Goal: Information Seeking & Learning: Learn about a topic

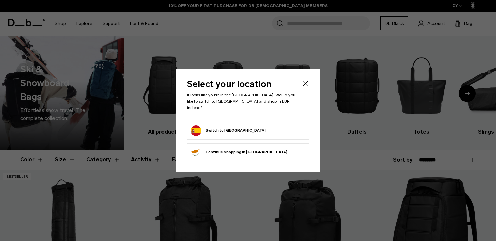
click at [304, 82] on div "Select your location It looks like you're in the Spain. Would you like to switc…" at bounding box center [248, 120] width 144 height 103
click at [304, 86] on icon "Close" at bounding box center [305, 83] width 5 height 5
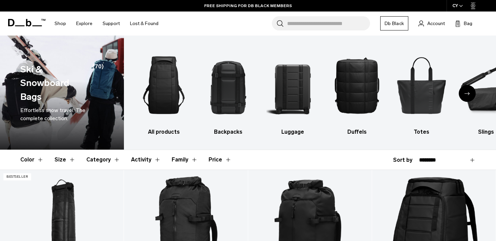
click at [456, 6] on div "CY" at bounding box center [458, 6] width 22 height 12
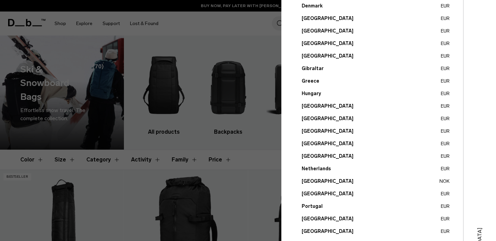
scroll to position [242, 0]
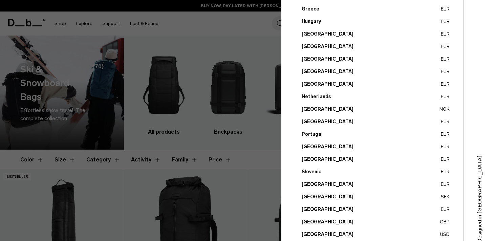
click at [313, 197] on button "Sweden SEK" at bounding box center [376, 196] width 148 height 7
click at [311, 197] on button "Sweden SEK" at bounding box center [376, 196] width 148 height 7
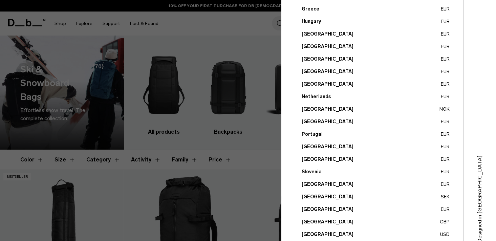
scroll to position [258, 0]
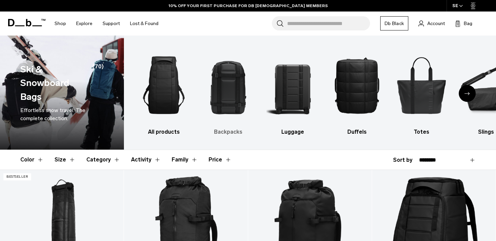
click at [236, 98] on img "2 / 10" at bounding box center [228, 85] width 52 height 79
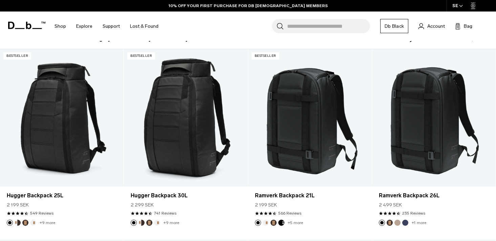
scroll to position [122, 0]
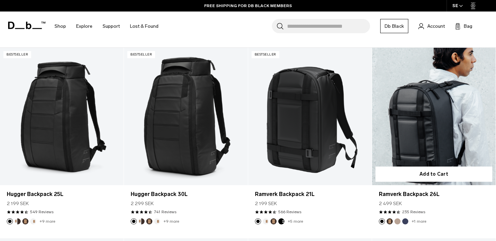
click at [422, 141] on link "Ramverk Backpack 26L" at bounding box center [434, 116] width 124 height 137
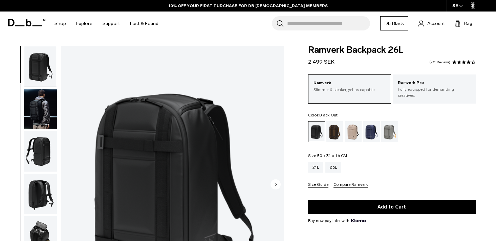
click at [37, 106] on img "button" at bounding box center [40, 109] width 33 height 41
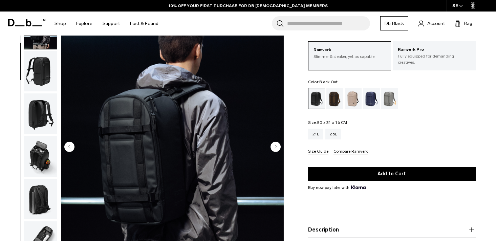
scroll to position [37, 0]
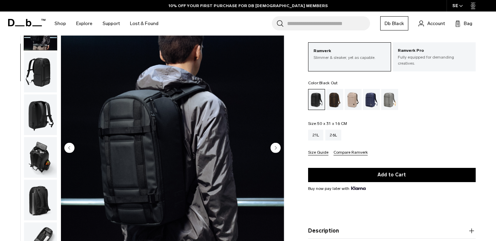
click at [43, 74] on img "button" at bounding box center [40, 72] width 33 height 41
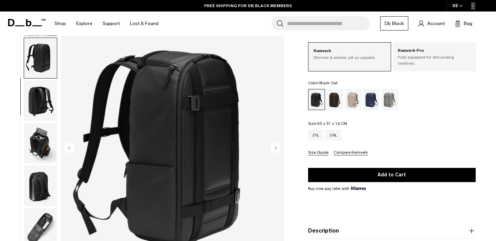
scroll to position [61, 0]
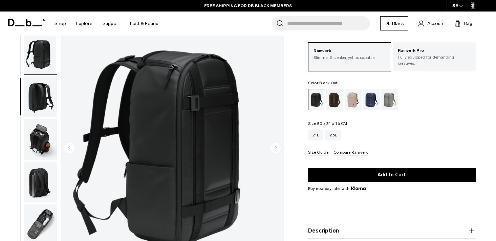
click at [42, 83] on img "button" at bounding box center [40, 97] width 33 height 41
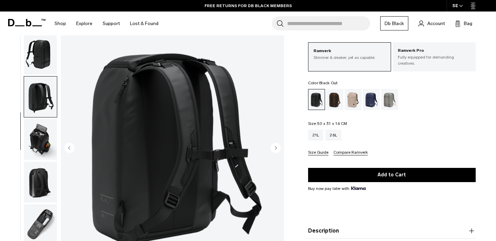
click at [37, 140] on img "button" at bounding box center [40, 139] width 33 height 41
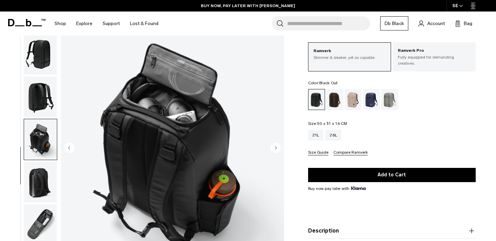
click at [35, 178] on img "button" at bounding box center [40, 182] width 33 height 41
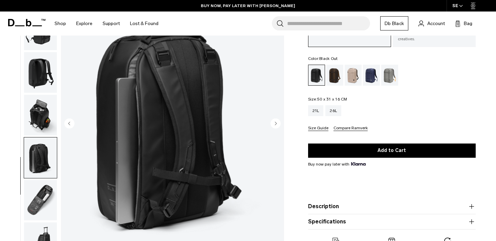
scroll to position [60, 0]
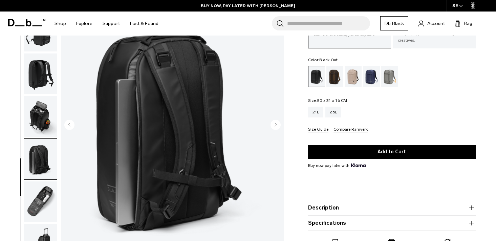
click at [40, 192] on img "button" at bounding box center [40, 201] width 33 height 41
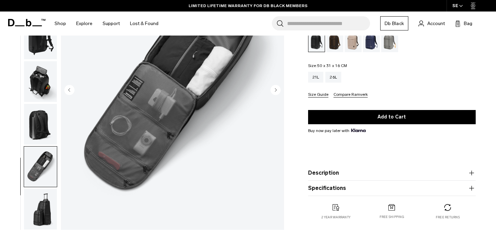
scroll to position [95, 0]
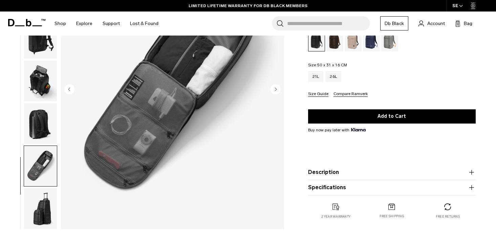
click at [47, 197] on img "button" at bounding box center [40, 208] width 33 height 41
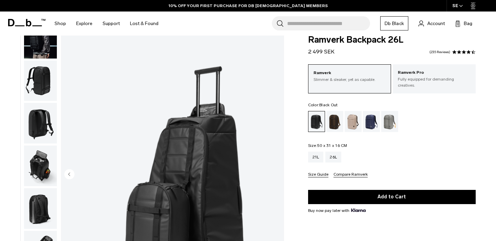
scroll to position [0, 0]
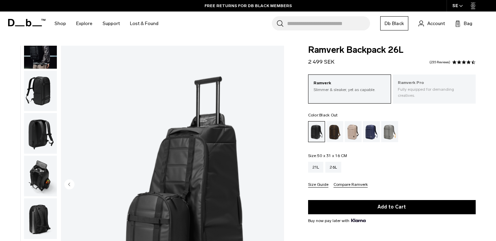
click at [426, 91] on p "Fully equipped for demanding creatives." at bounding box center [434, 92] width 73 height 12
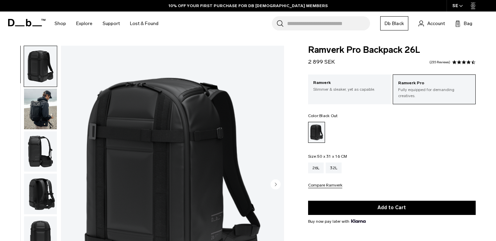
scroll to position [3, 0]
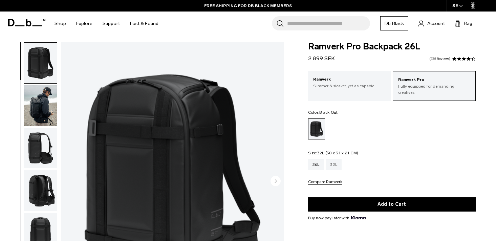
click at [334, 159] on div "32L" at bounding box center [334, 164] width 16 height 11
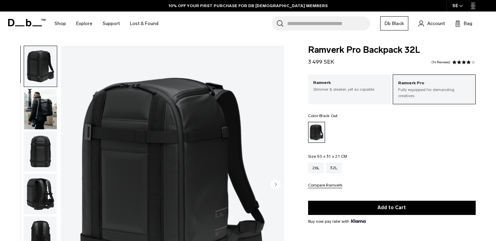
click at [43, 102] on img "button" at bounding box center [40, 109] width 33 height 41
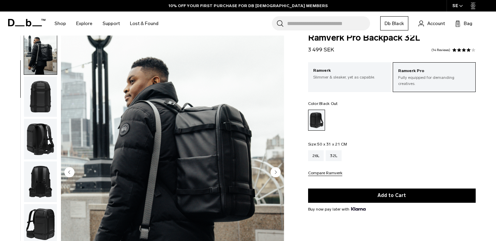
scroll to position [12, 0]
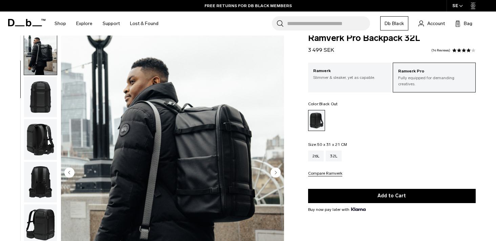
click at [39, 108] on img "button" at bounding box center [40, 97] width 33 height 41
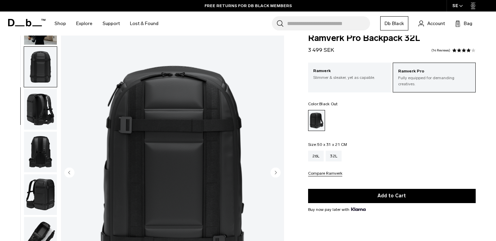
scroll to position [85, 0]
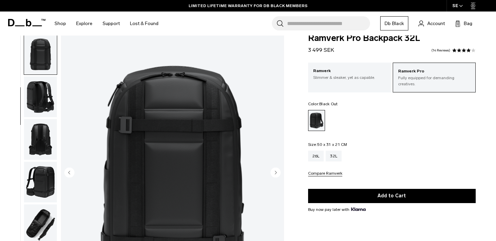
click at [44, 103] on img "button" at bounding box center [40, 97] width 33 height 41
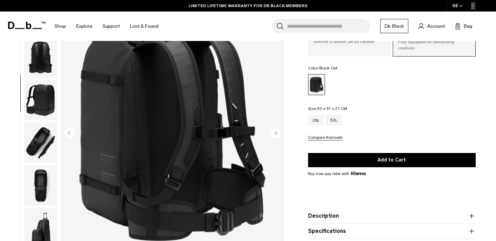
scroll to position [51, 0]
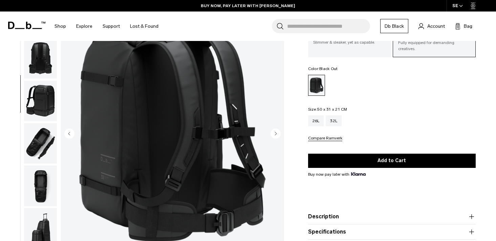
click at [46, 146] on img "button" at bounding box center [40, 143] width 33 height 41
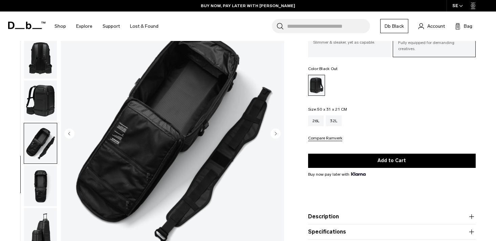
scroll to position [146, 0]
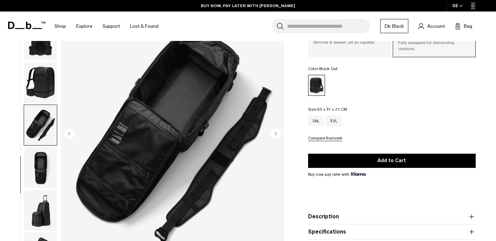
click at [38, 157] on img "button" at bounding box center [40, 167] width 33 height 41
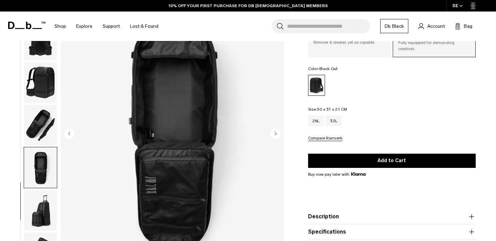
click at [39, 201] on img "button" at bounding box center [40, 210] width 33 height 41
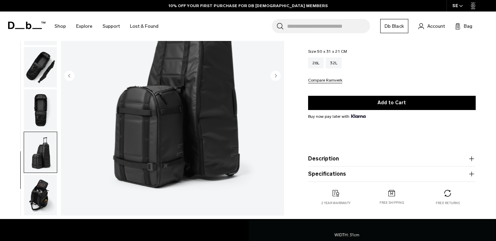
scroll to position [110, 0]
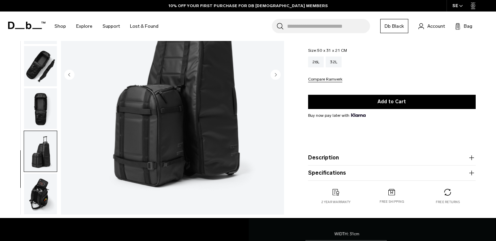
click at [39, 201] on img "button" at bounding box center [40, 194] width 33 height 41
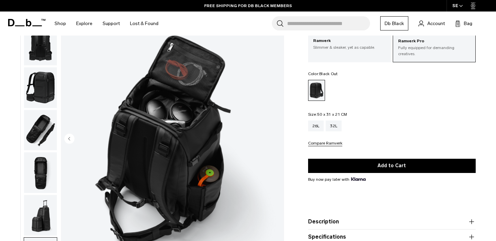
scroll to position [45, 0]
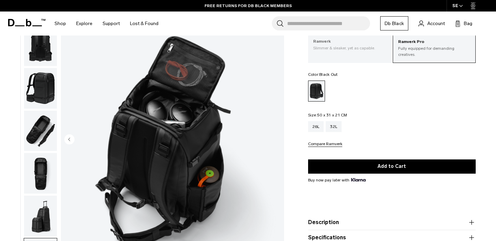
click at [334, 51] on p "Slimmer & sleaker, yet as capable." at bounding box center [349, 48] width 73 height 6
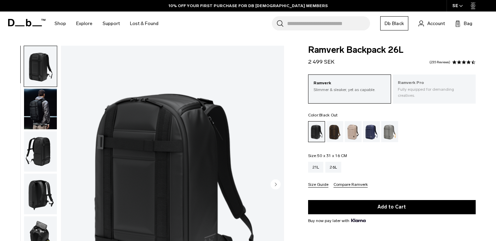
click at [415, 89] on p "Fully equipped for demanding creatives." at bounding box center [434, 92] width 73 height 12
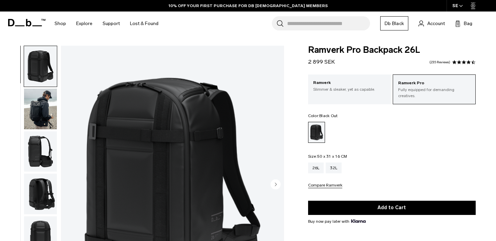
click at [39, 76] on img "button" at bounding box center [40, 66] width 33 height 41
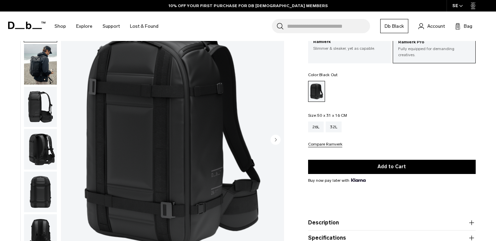
scroll to position [44, 0]
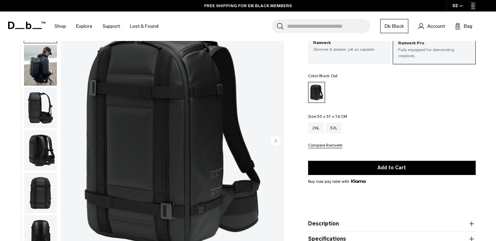
click at [39, 111] on img "button" at bounding box center [40, 108] width 33 height 41
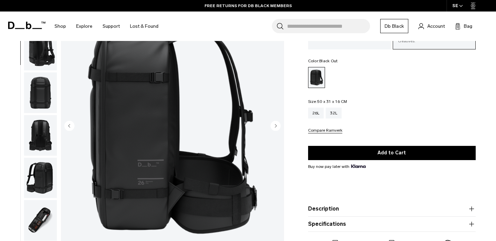
scroll to position [50, 0]
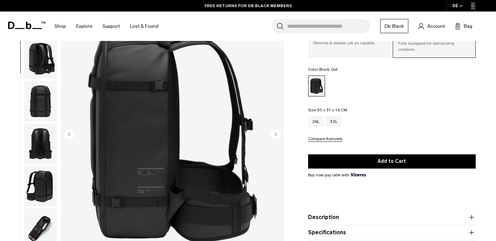
click at [36, 95] on img "button" at bounding box center [40, 101] width 33 height 41
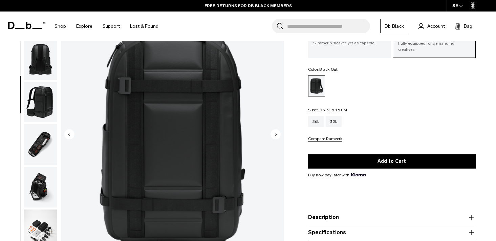
scroll to position [170, 0]
click at [39, 137] on img "button" at bounding box center [40, 144] width 33 height 41
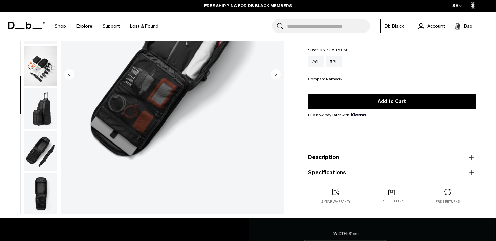
scroll to position [111, 0]
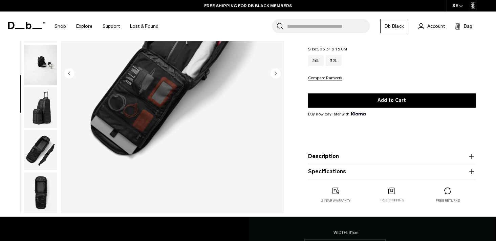
click at [40, 189] on img "button" at bounding box center [40, 192] width 33 height 41
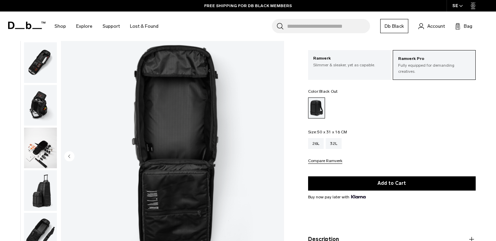
scroll to position [3, 0]
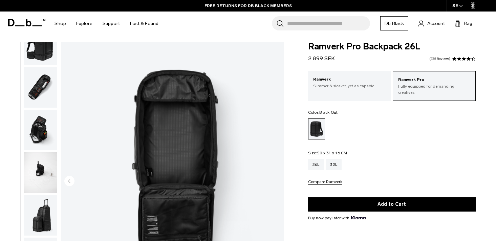
click at [42, 125] on img "button" at bounding box center [40, 130] width 33 height 41
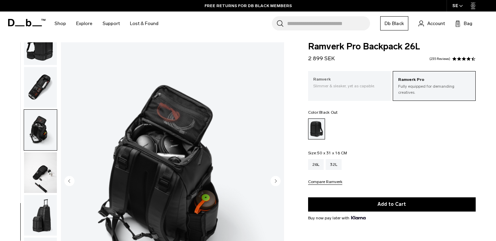
click at [343, 87] on p "Slimmer & sleaker, yet as capable." at bounding box center [349, 86] width 73 height 6
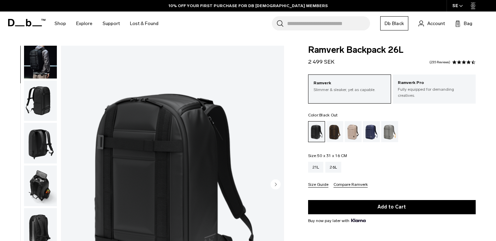
scroll to position [61, 0]
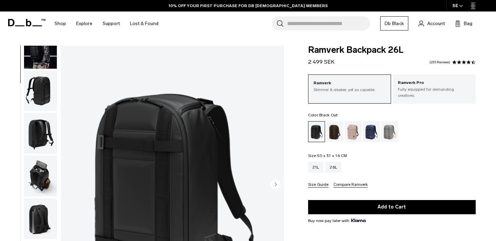
click at [37, 177] on img "button" at bounding box center [40, 176] width 33 height 41
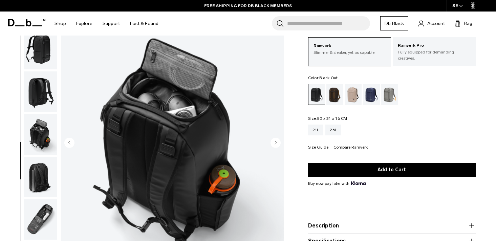
scroll to position [72, 0]
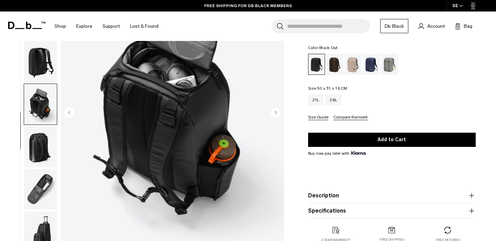
click at [37, 150] on img "button" at bounding box center [40, 147] width 33 height 41
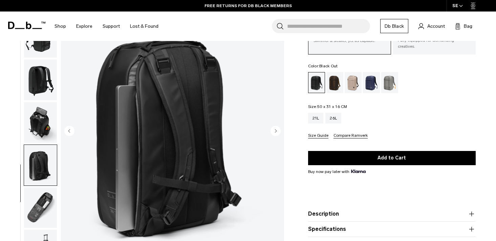
scroll to position [50, 0]
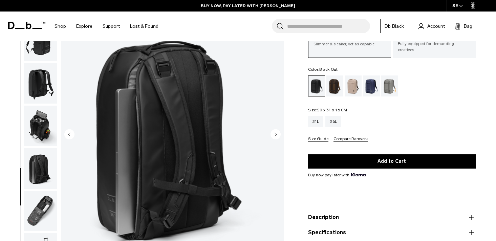
click at [273, 130] on circle "Next slide" at bounding box center [276, 134] width 10 height 10
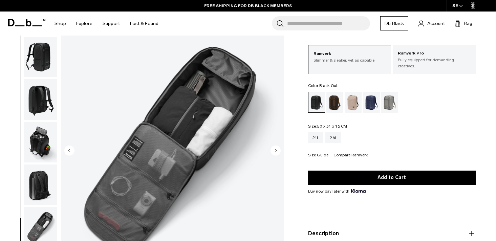
scroll to position [31, 0]
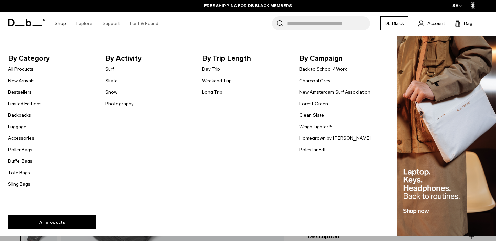
click at [25, 80] on link "New Arrivals" at bounding box center [21, 80] width 26 height 7
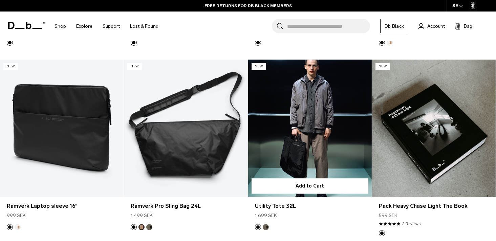
scroll to position [1694, 0]
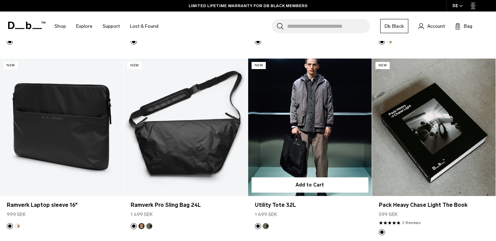
click at [315, 135] on link "Utility Tote 32L" at bounding box center [310, 127] width 124 height 137
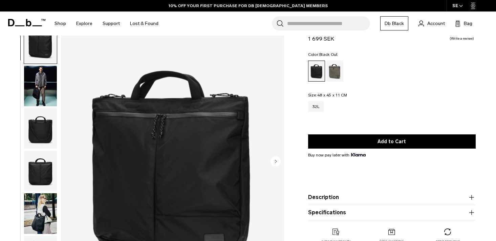
scroll to position [24, 0]
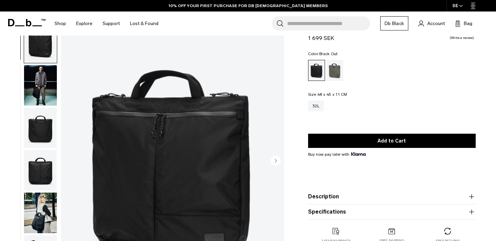
click at [276, 163] on circle "Next slide" at bounding box center [276, 160] width 10 height 10
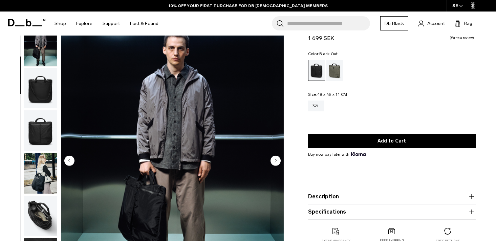
scroll to position [43, 0]
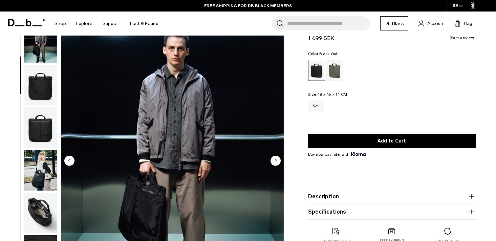
click at [276, 163] on circle "Next slide" at bounding box center [276, 160] width 10 height 10
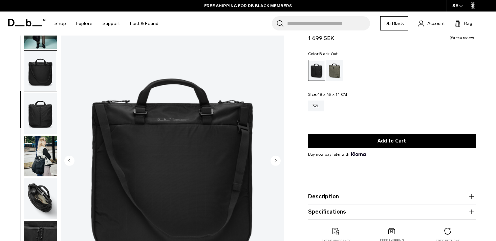
scroll to position [61, 0]
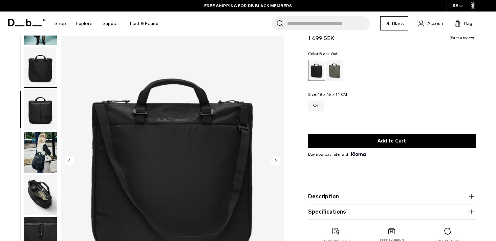
click at [276, 163] on circle "Next slide" at bounding box center [276, 160] width 10 height 10
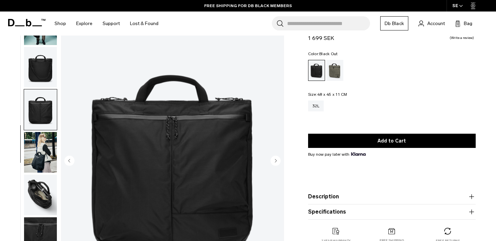
click at [276, 163] on circle "Next slide" at bounding box center [276, 160] width 10 height 10
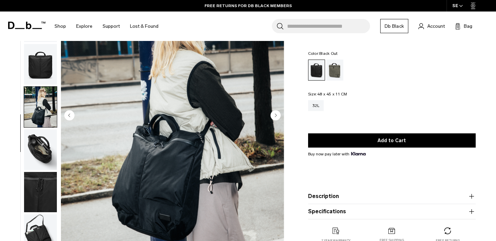
scroll to position [68, 0]
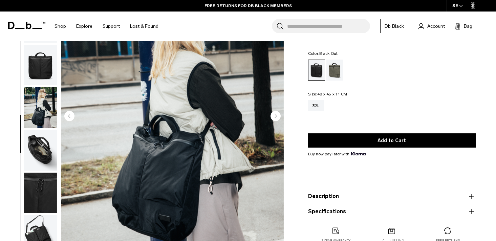
click at [276, 115] on circle "Next slide" at bounding box center [276, 116] width 10 height 10
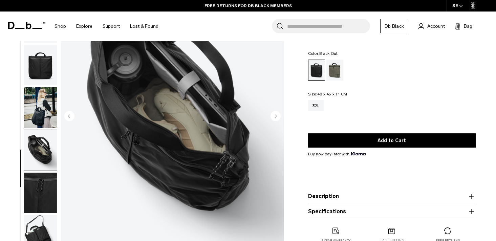
click at [276, 115] on circle "Next slide" at bounding box center [276, 116] width 10 height 10
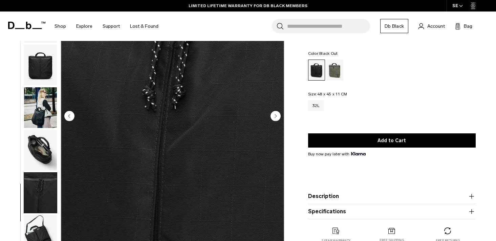
click at [276, 115] on circle "Next slide" at bounding box center [276, 116] width 10 height 10
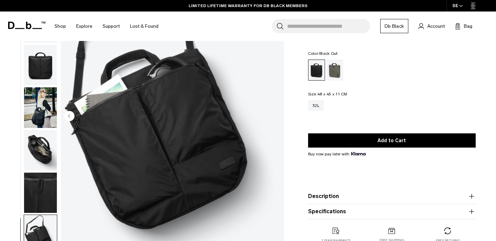
click at [276, 115] on img "8 / 8" at bounding box center [172, 116] width 223 height 279
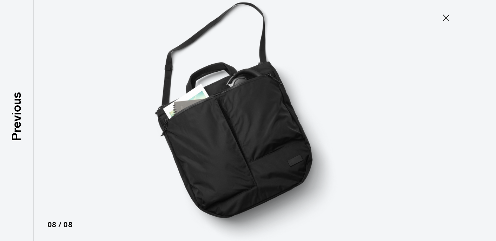
click at [446, 16] on icon at bounding box center [446, 18] width 11 height 11
